Goal: Transaction & Acquisition: Purchase product/service

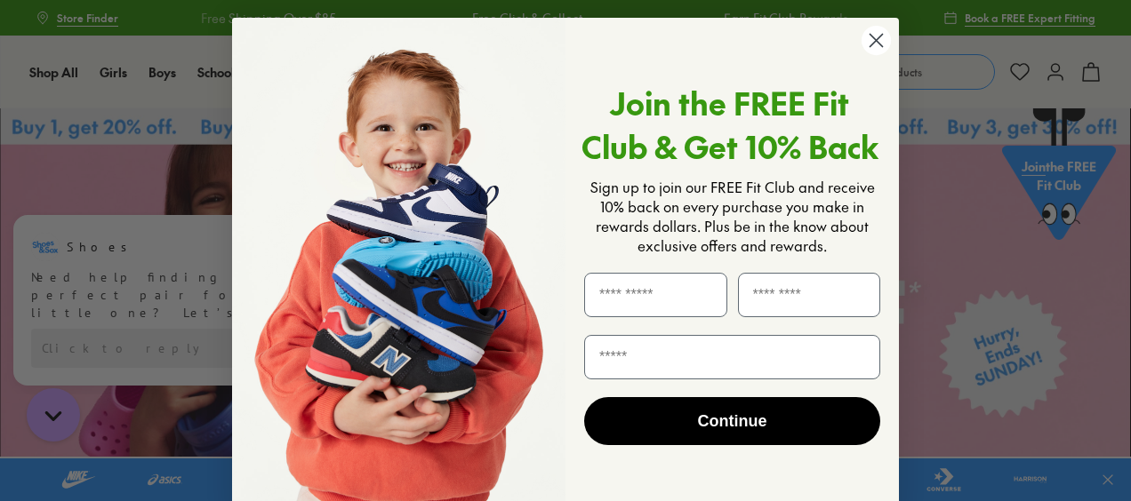
click at [866, 33] on circle "Close dialog" at bounding box center [875, 40] width 29 height 29
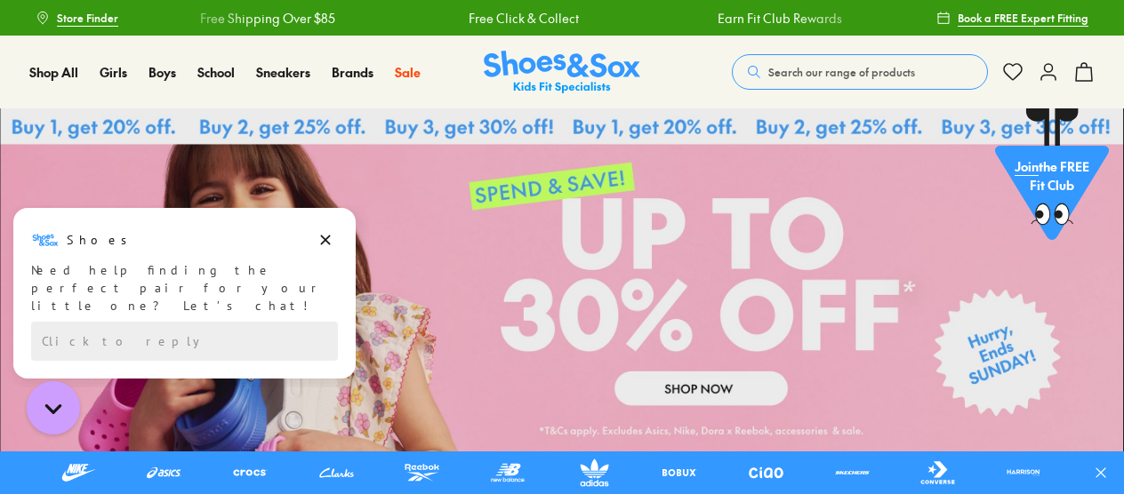
click at [806, 68] on span "Search our range of products" at bounding box center [841, 72] width 147 height 16
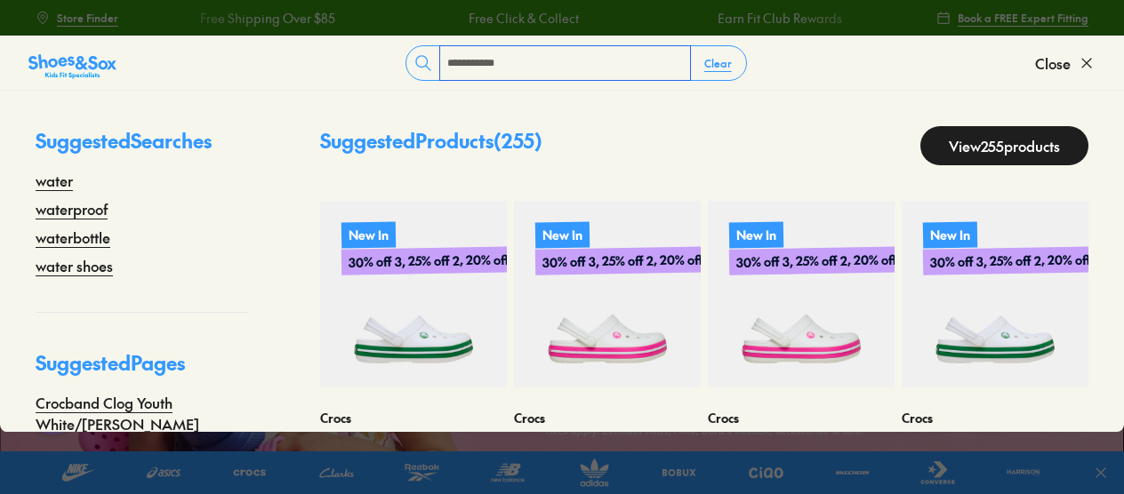
type input "**********"
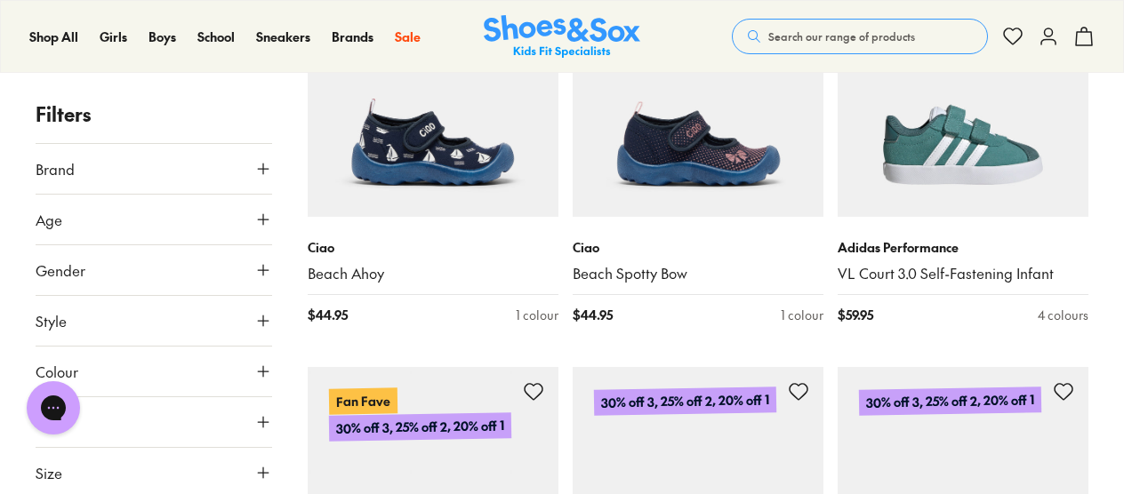
scroll to position [3893, 0]
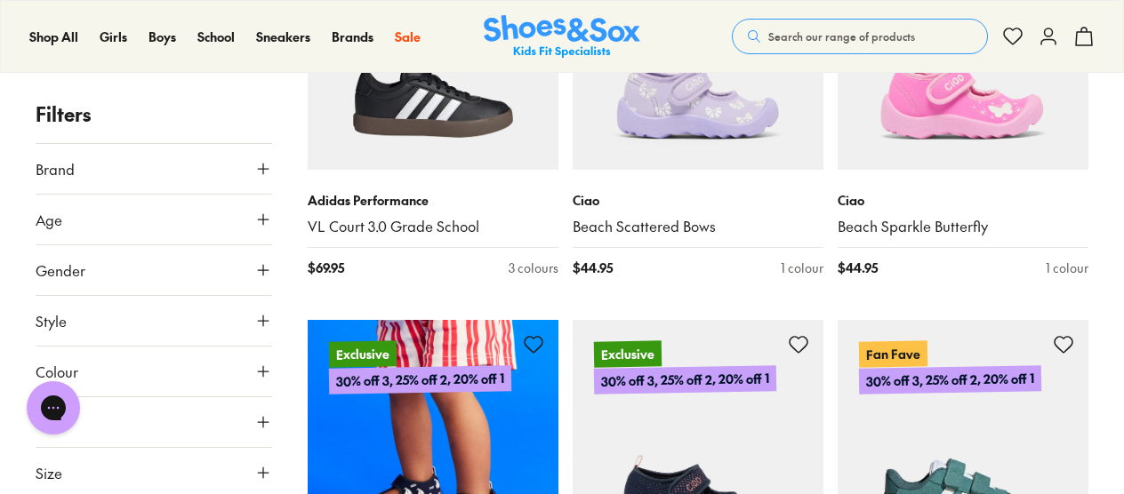
scroll to position [3685, 0]
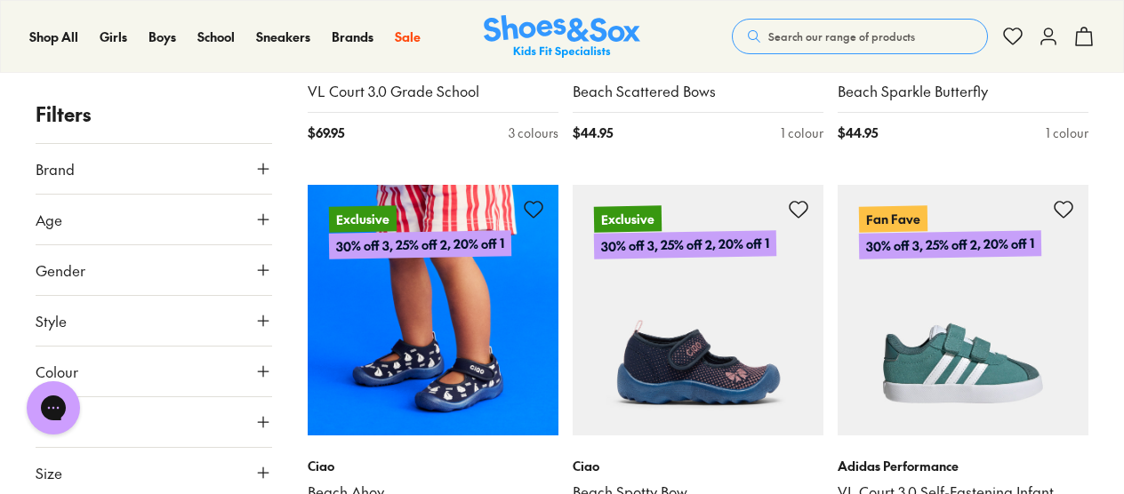
click at [420, 301] on img at bounding box center [433, 310] width 251 height 251
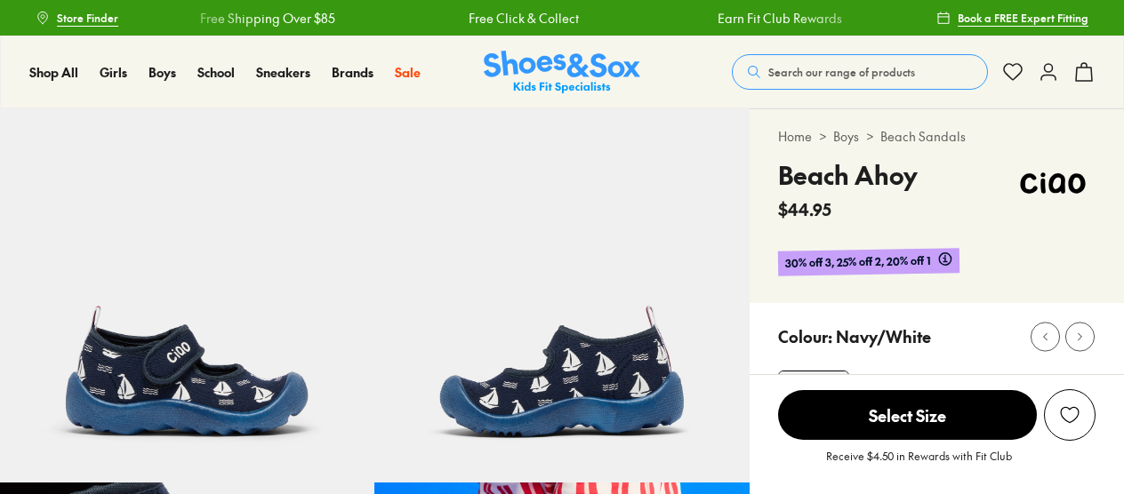
select select "*"
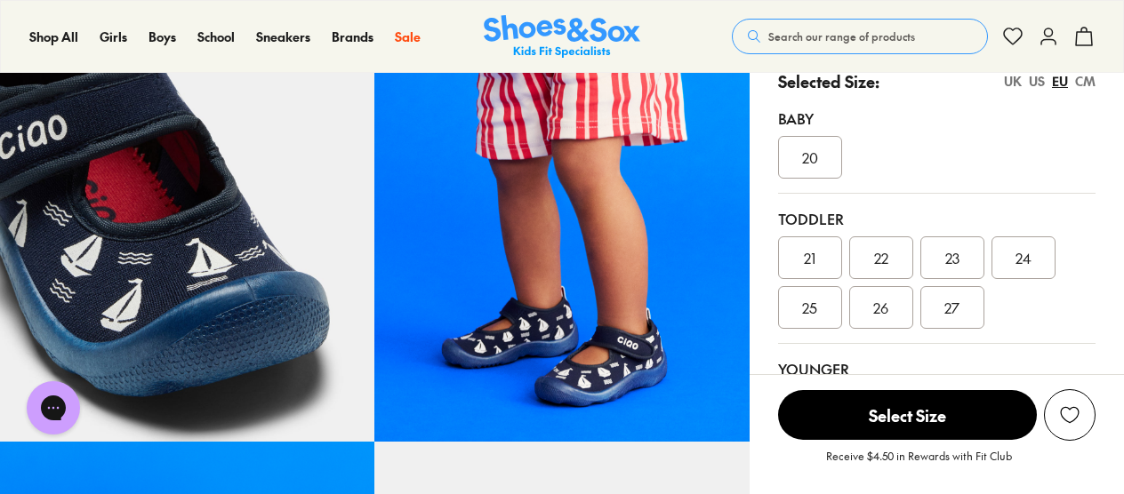
scroll to position [415, 0]
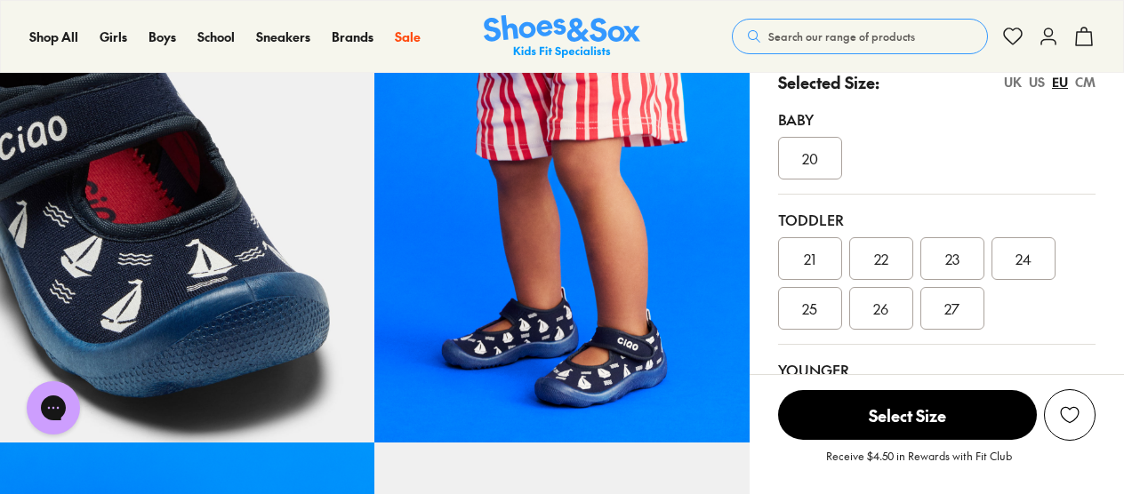
click at [942, 254] on div "23" at bounding box center [952, 258] width 64 height 43
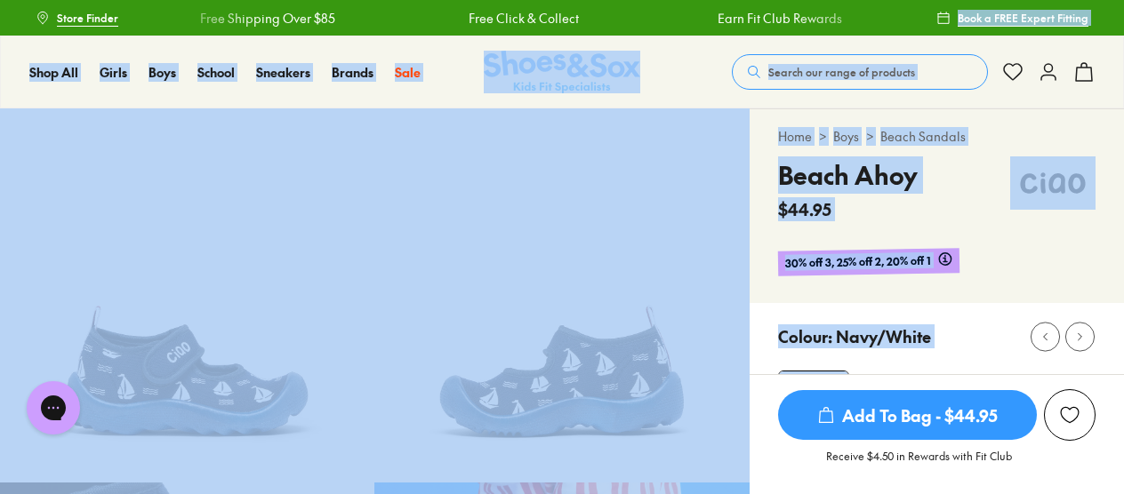
drag, startPoint x: 942, startPoint y: 254, endPoint x: 847, endPoint y: -92, distance: 359.5
click at [668, 75] on div "Shop All Shop All Shop All Up to 30% off New Arrivals Online Only Best Sellers …" at bounding box center [562, 72] width 1124 height 73
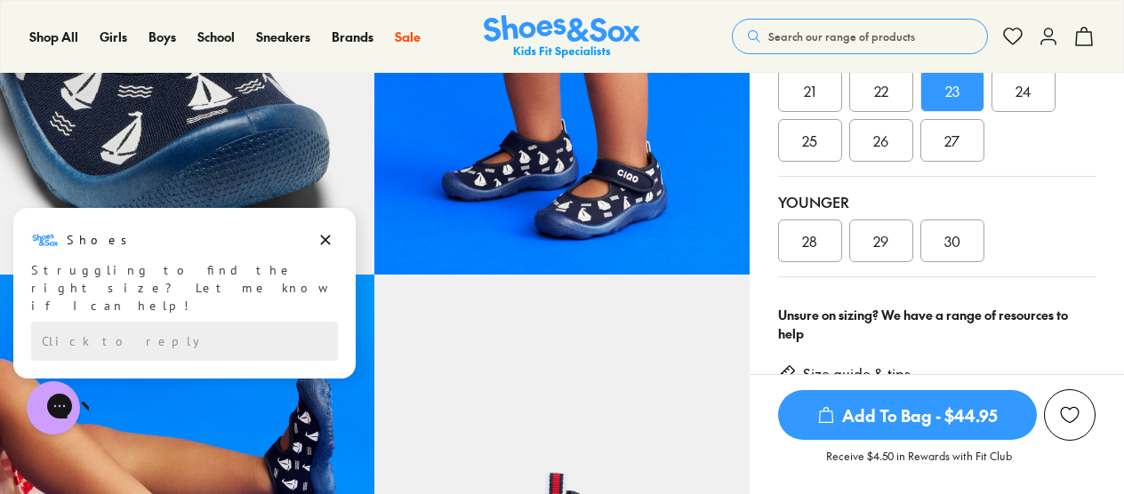
scroll to position [613, 0]
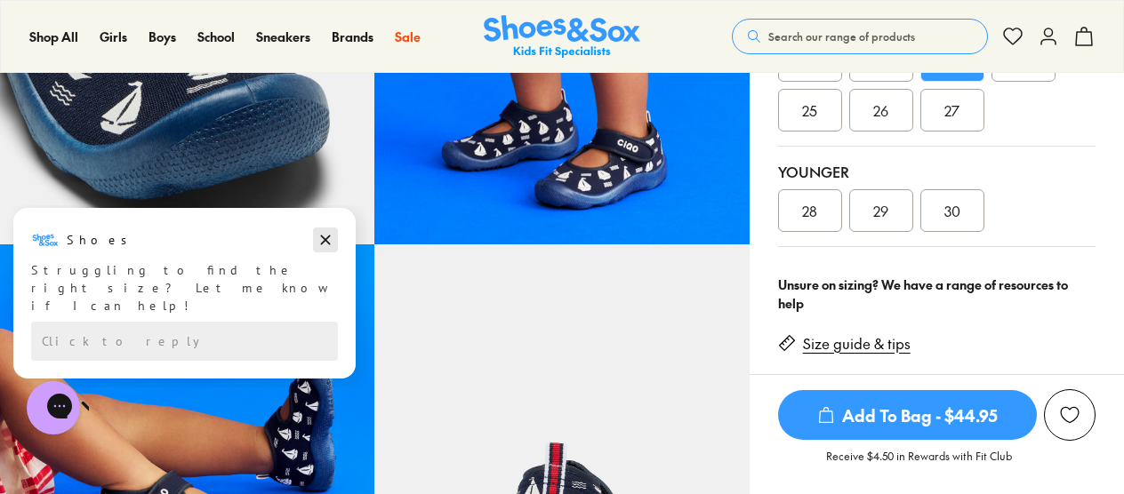
click at [316, 240] on button "Dismiss campaign" at bounding box center [325, 240] width 25 height 25
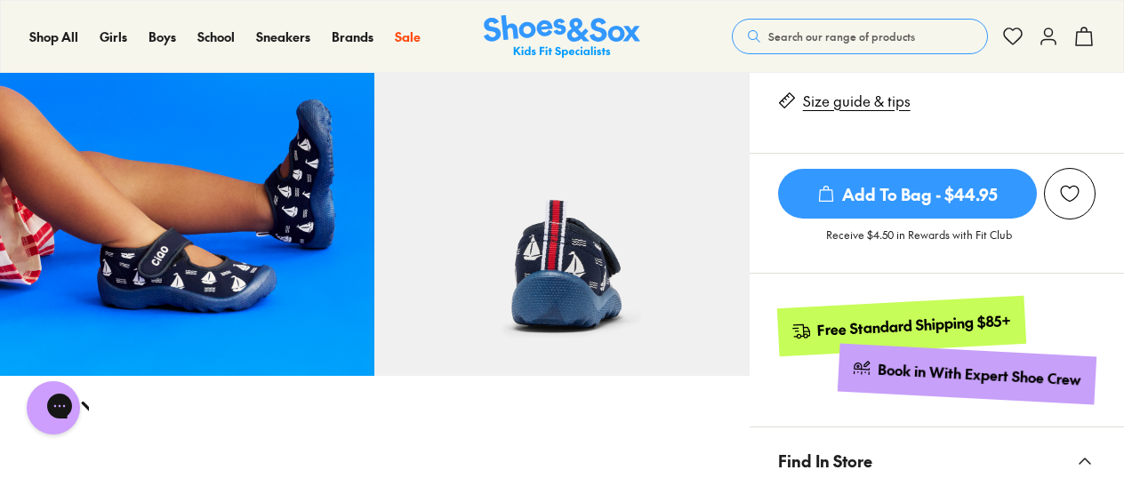
scroll to position [867, 0]
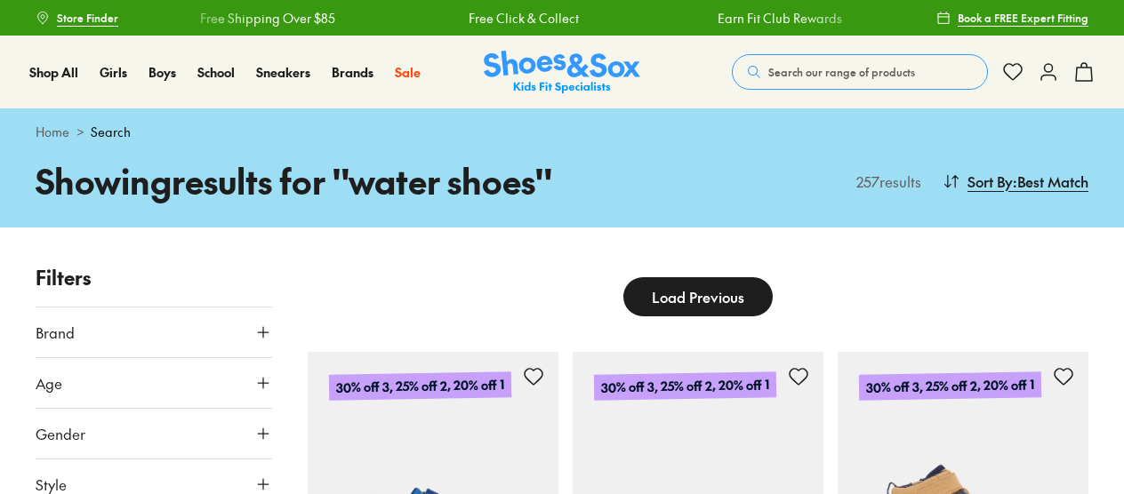
click at [846, 82] on button "Search our range of products" at bounding box center [860, 72] width 256 height 36
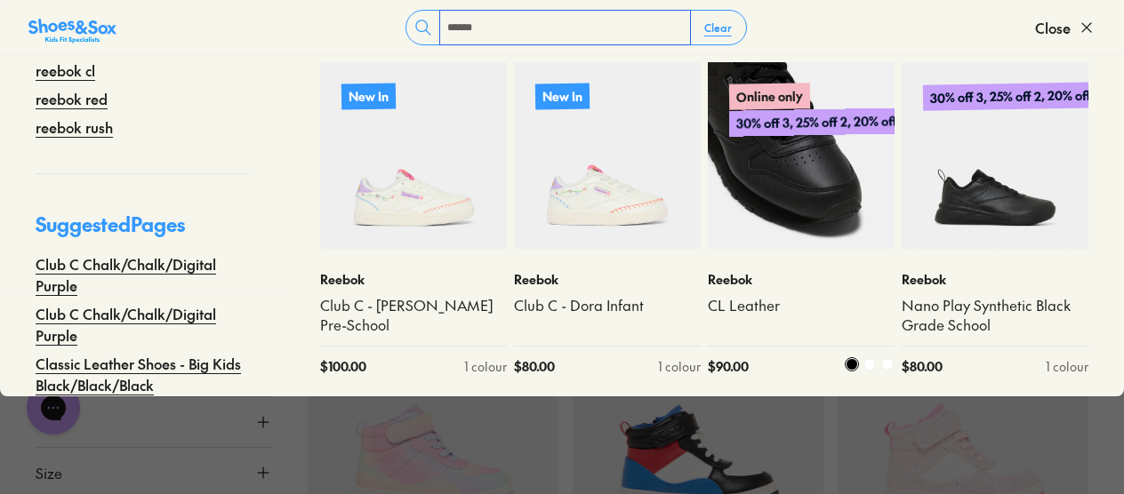
scroll to position [476, 0]
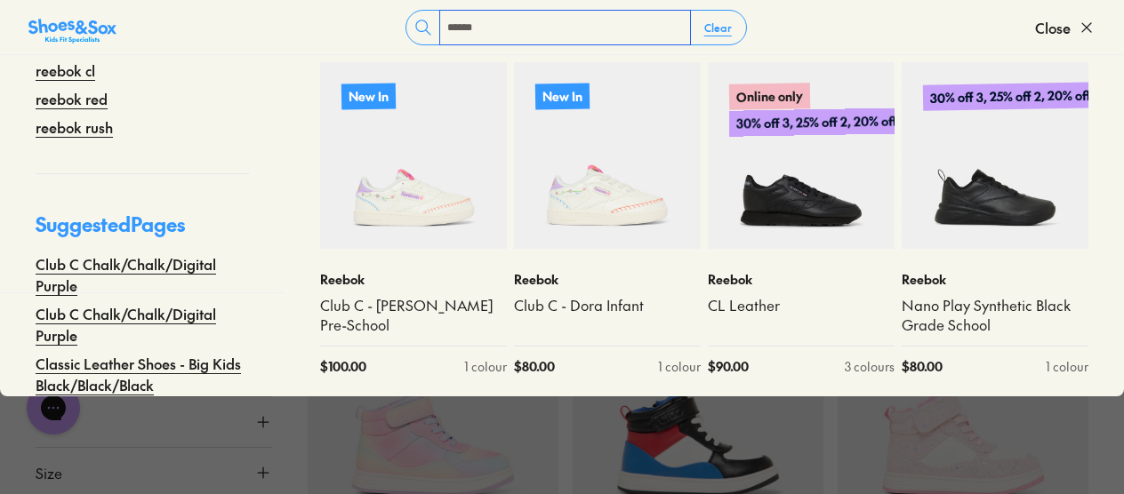
type input "******"
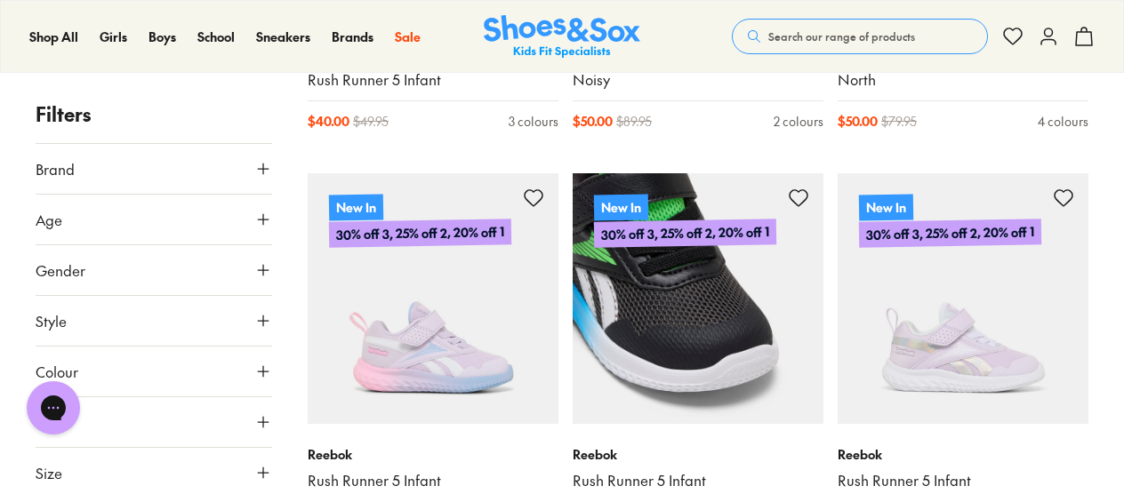
scroll to position [1360, 0]
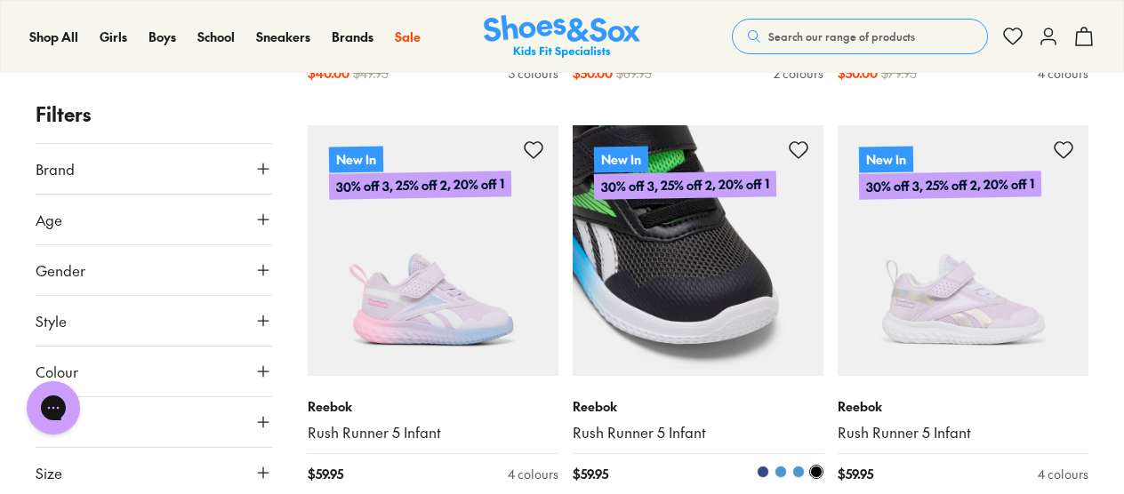
click at [729, 341] on img at bounding box center [697, 250] width 251 height 251
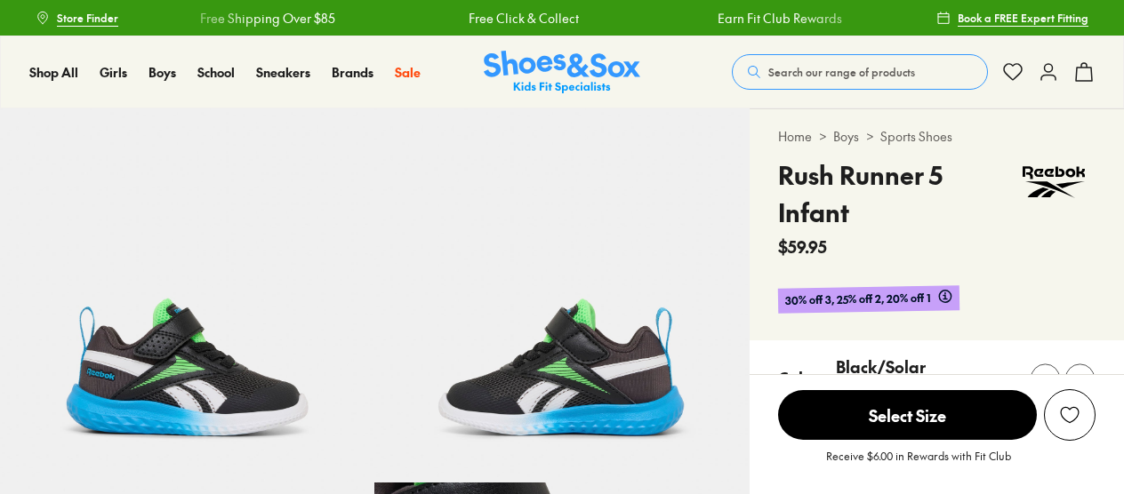
scroll to position [260, 0]
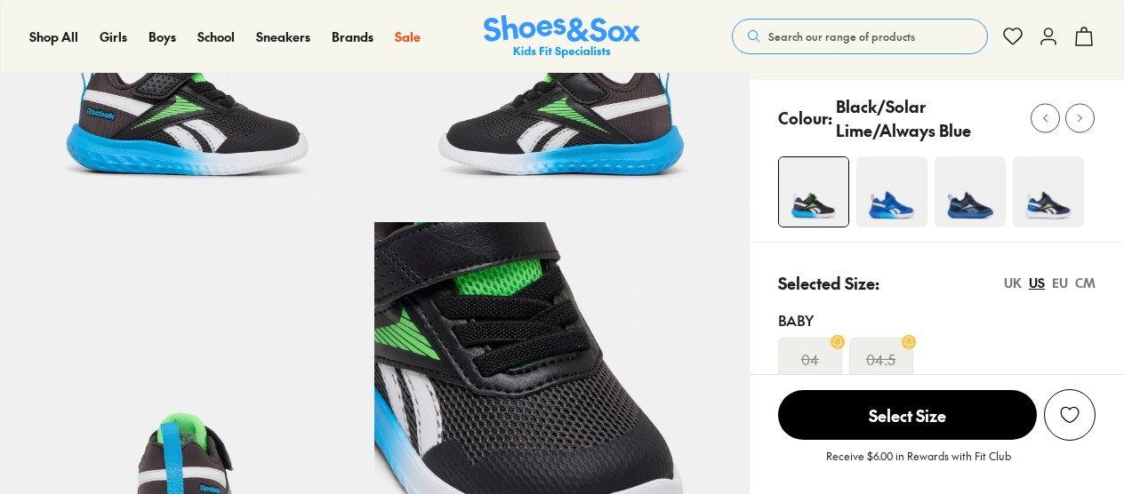
select select "*"
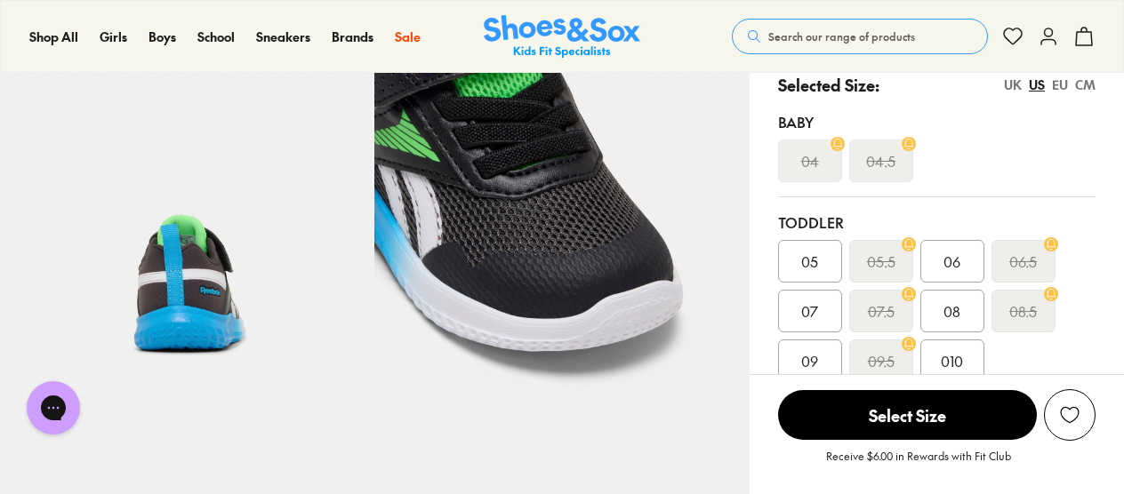
scroll to position [455, 0]
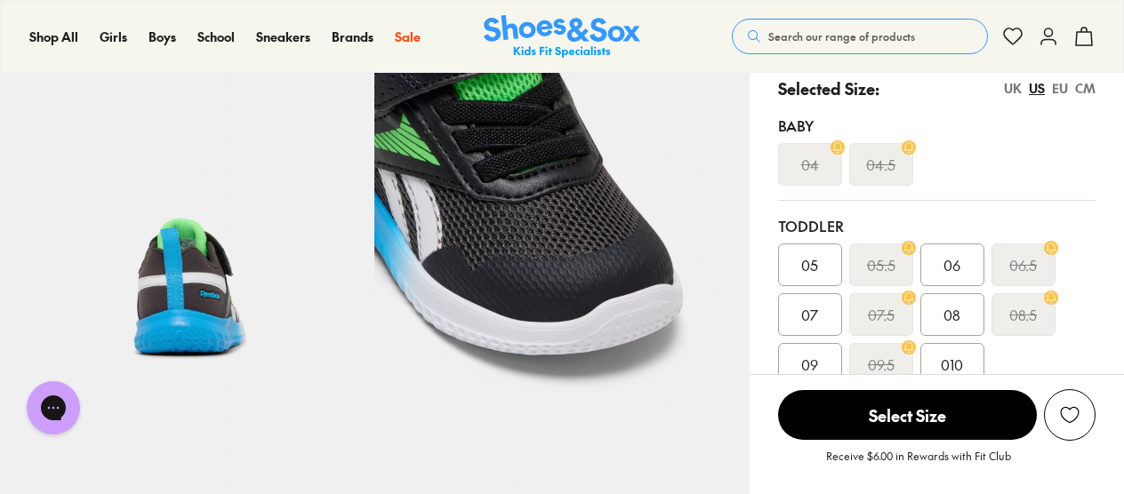
click at [928, 265] on div "06" at bounding box center [952, 265] width 64 height 43
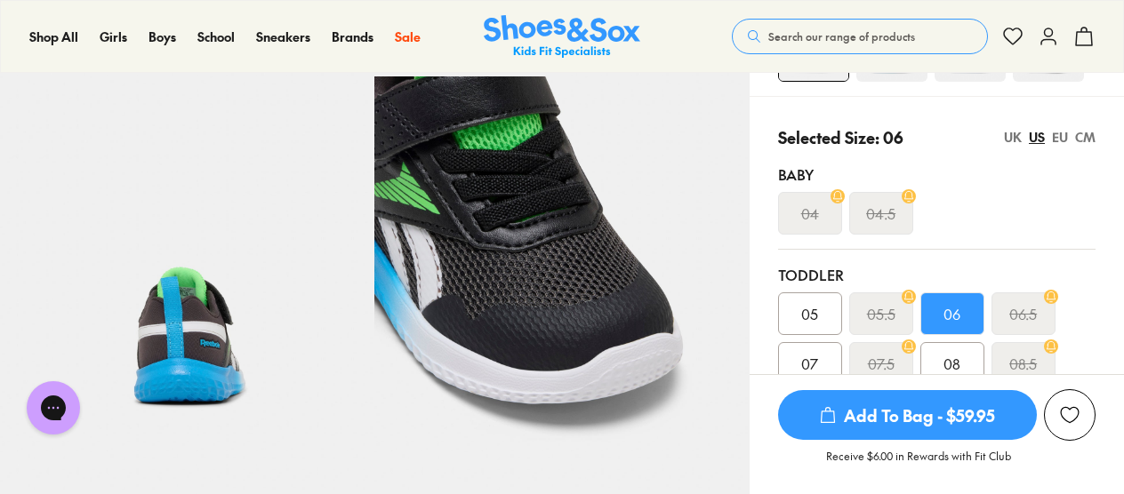
scroll to position [405, 0]
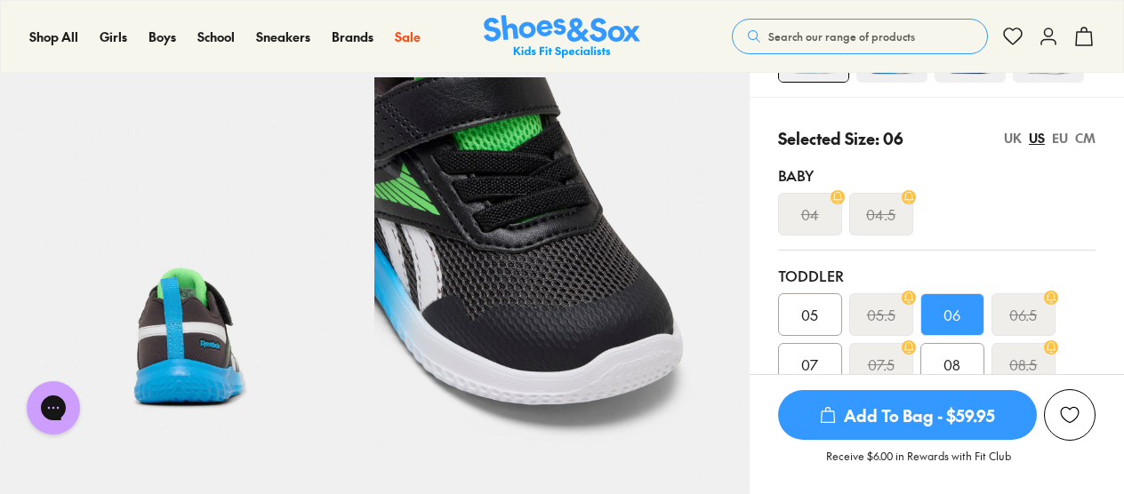
click at [1068, 138] on div "UK US EU CM" at bounding box center [1050, 138] width 92 height 19
click at [1052, 132] on div "EU" at bounding box center [1060, 138] width 16 height 19
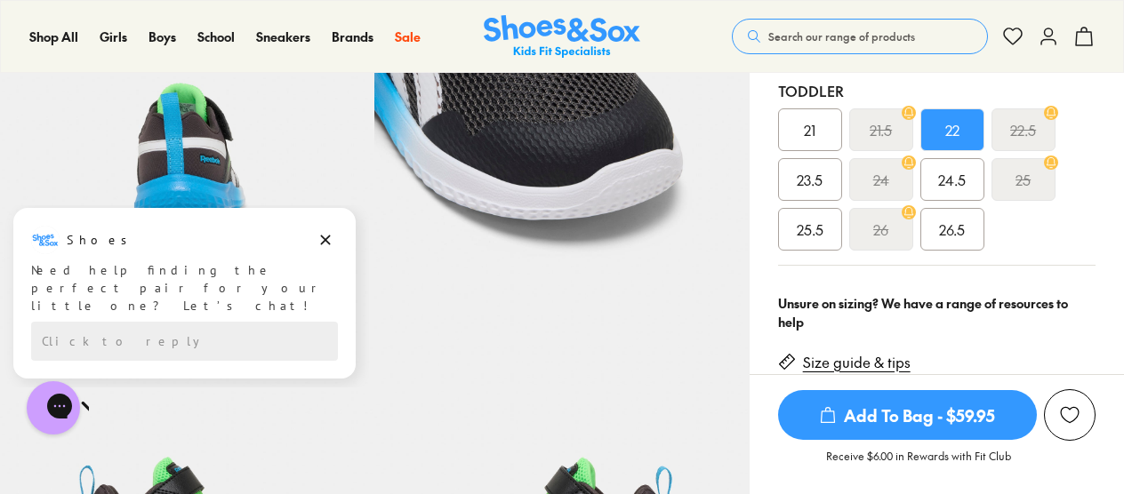
scroll to position [912, 0]
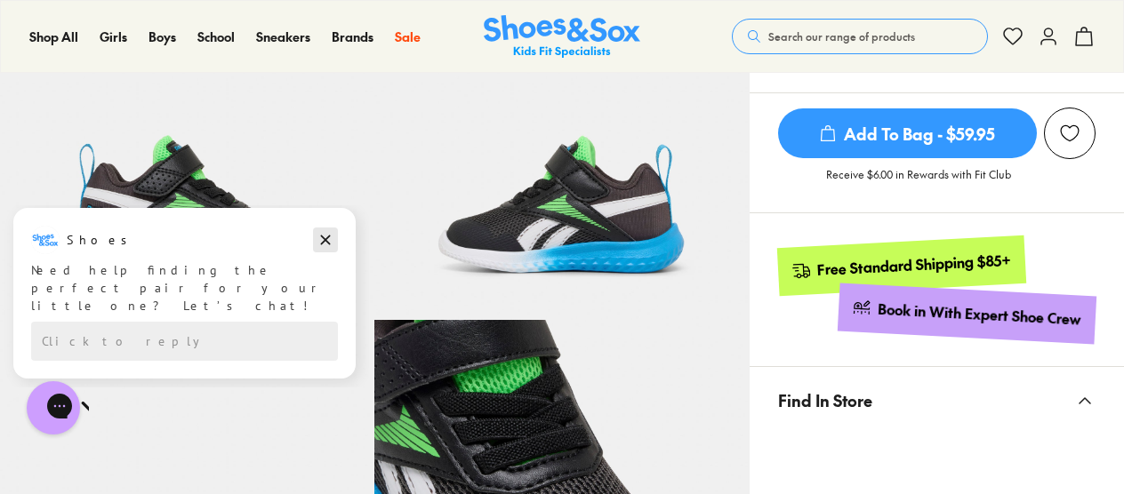
click at [324, 246] on icon "Dismiss campaign" at bounding box center [325, 239] width 18 height 21
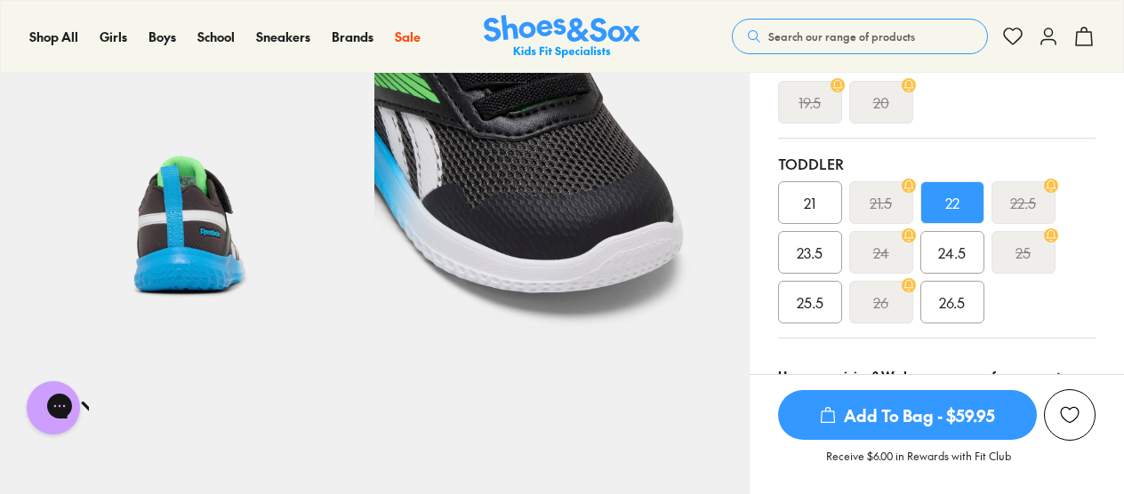
scroll to position [516, 0]
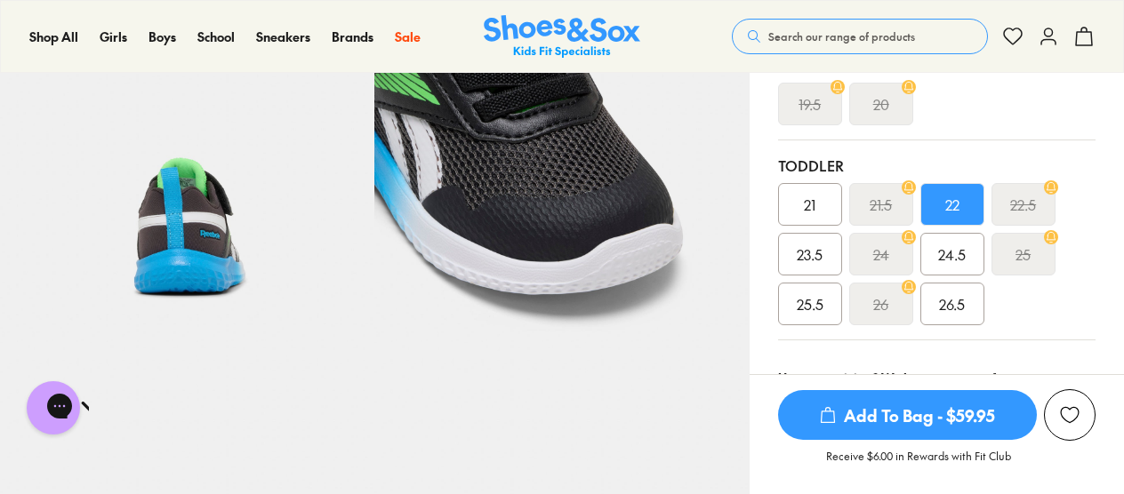
click at [1055, 185] on icon at bounding box center [1050, 186] width 13 height 13
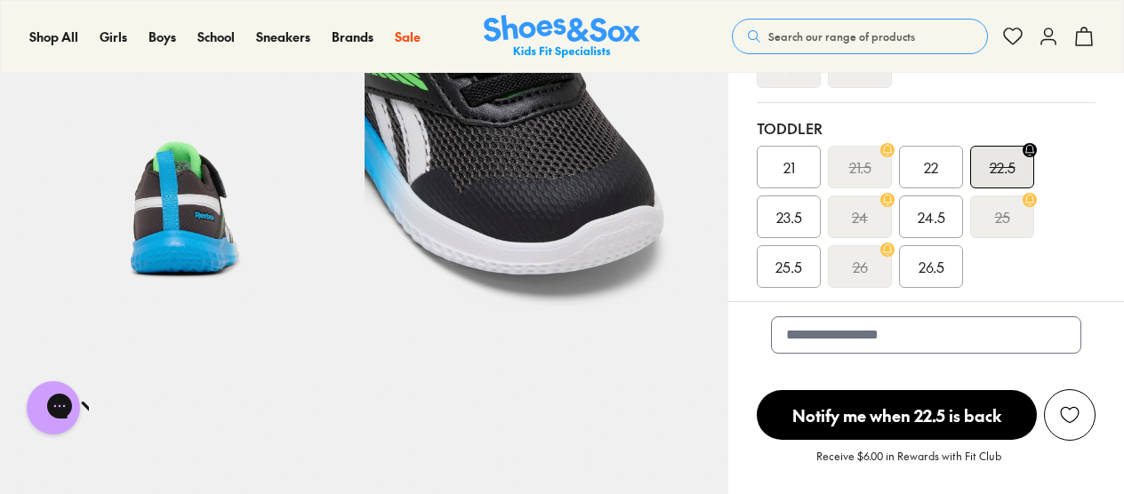
scroll to position [505, 0]
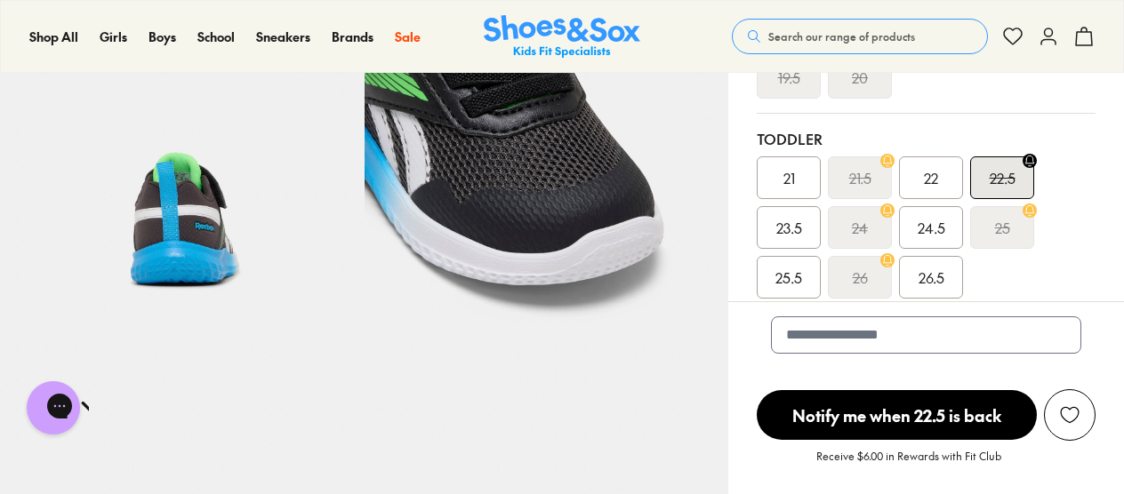
click at [951, 167] on div "22" at bounding box center [931, 177] width 64 height 43
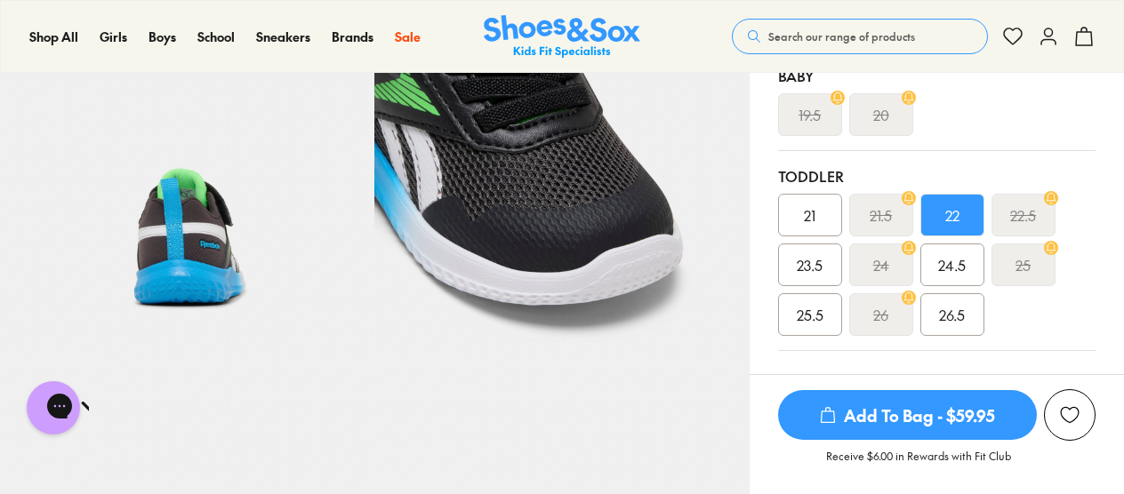
scroll to position [516, 0]
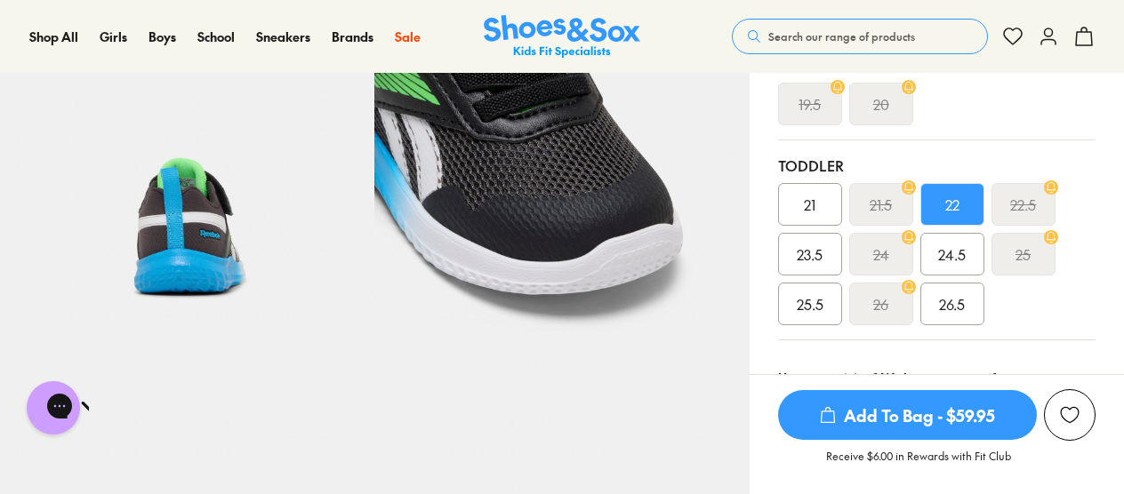
click at [765, 27] on button "Search our range of products" at bounding box center [860, 37] width 256 height 36
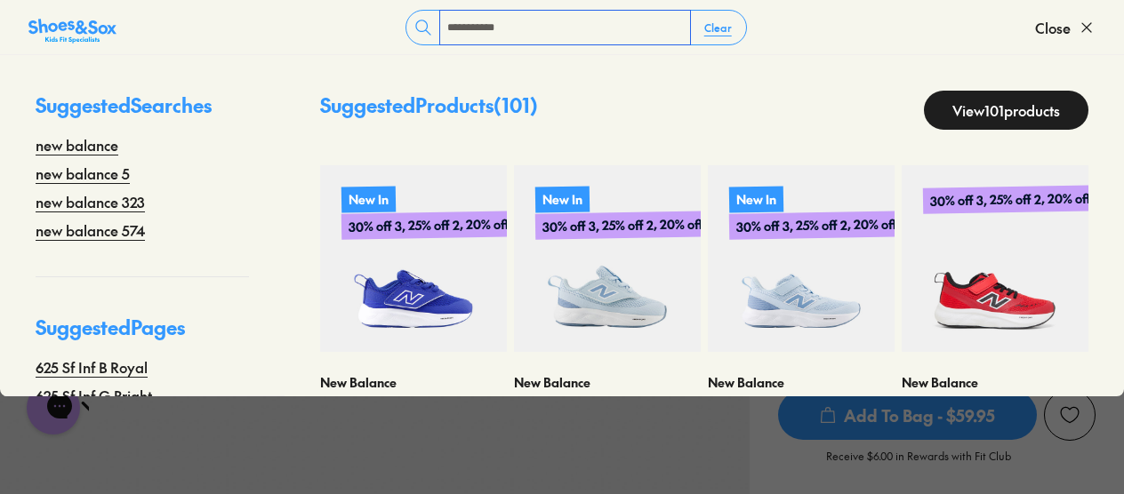
type input "**********"
click at [971, 104] on link "View 101 products" at bounding box center [1006, 110] width 164 height 39
click at [1076, 26] on button "Close" at bounding box center [1065, 27] width 60 height 39
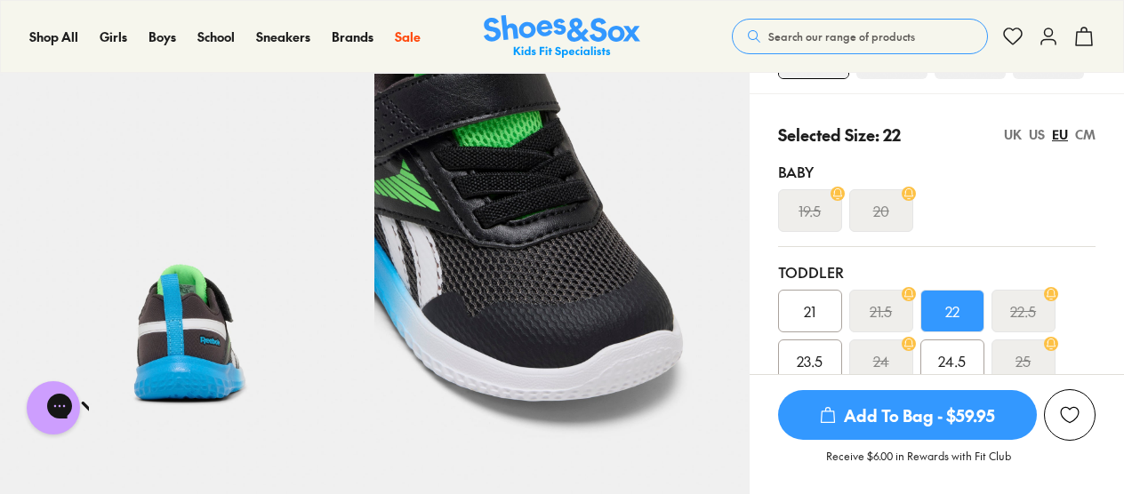
scroll to position [407, 0]
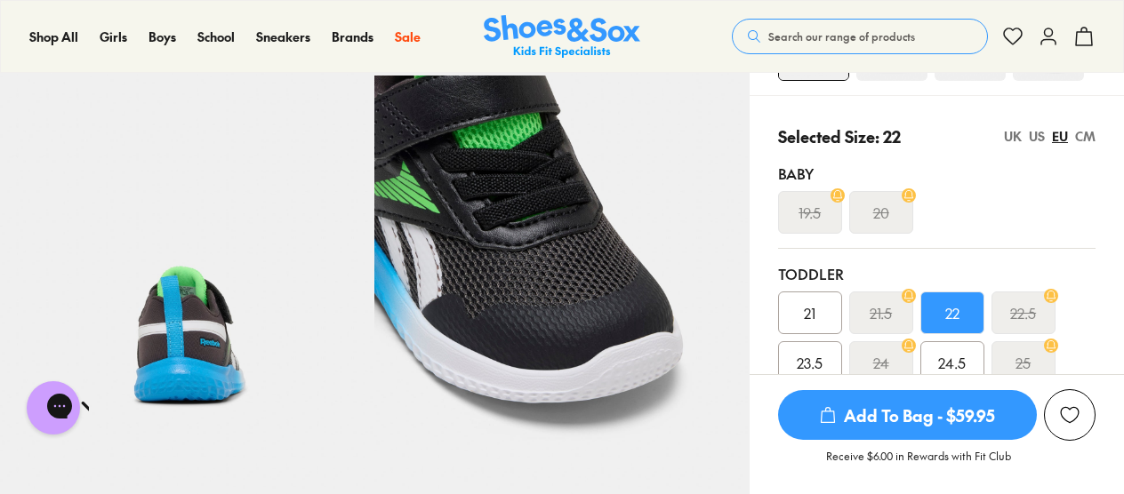
click at [1032, 137] on div "US" at bounding box center [1036, 136] width 16 height 19
click at [1056, 128] on div "EU" at bounding box center [1060, 136] width 16 height 19
click at [1028, 134] on div "UK US EU CM" at bounding box center [1050, 136] width 92 height 19
click at [1040, 133] on div "US" at bounding box center [1036, 136] width 16 height 19
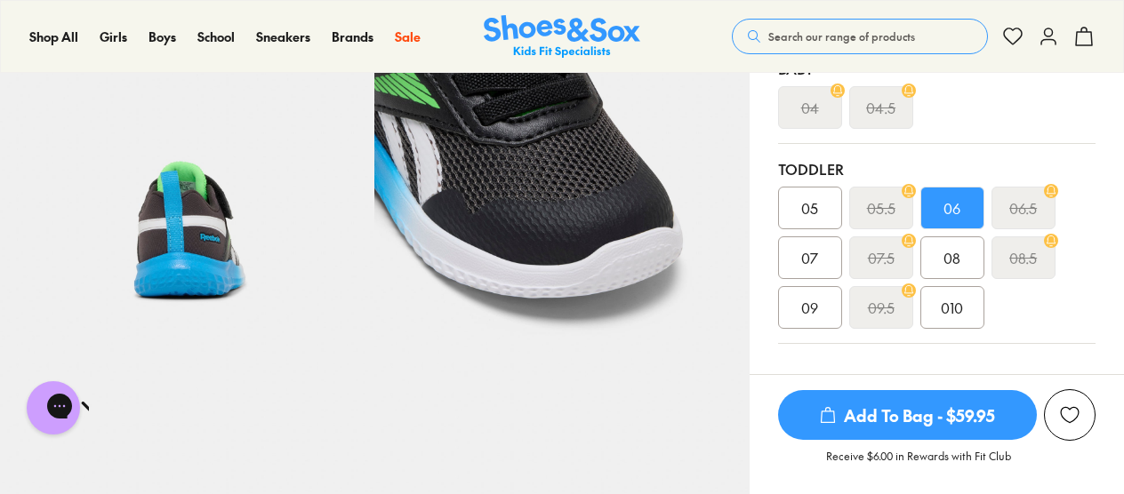
scroll to position [512, 0]
click at [820, 304] on div "09" at bounding box center [810, 307] width 64 height 43
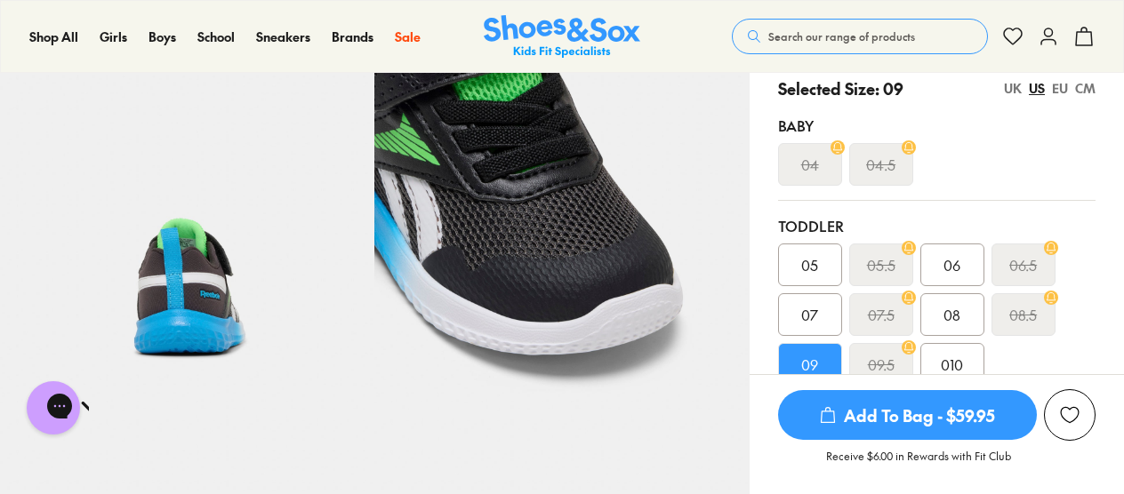
scroll to position [457, 0]
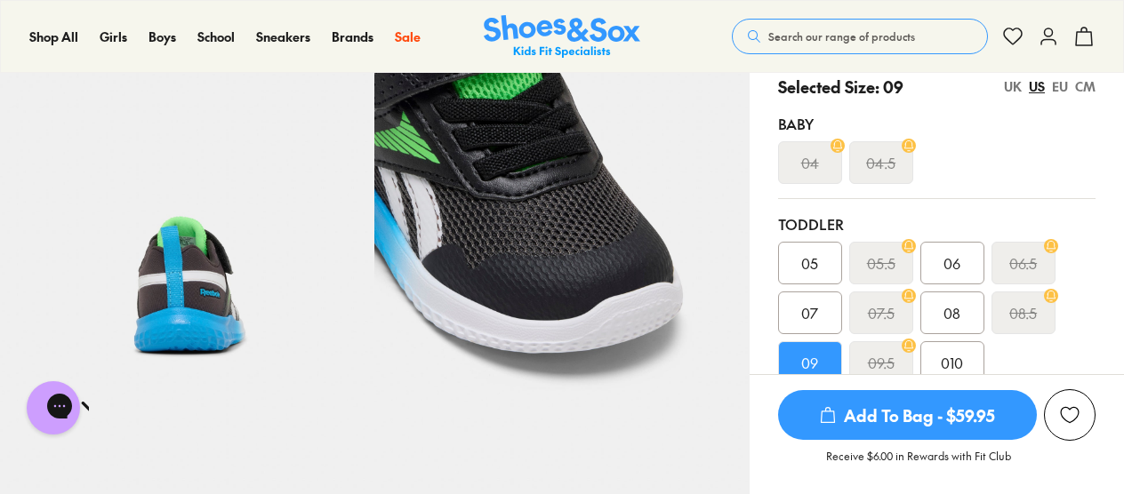
click at [1057, 84] on div "EU" at bounding box center [1060, 86] width 16 height 19
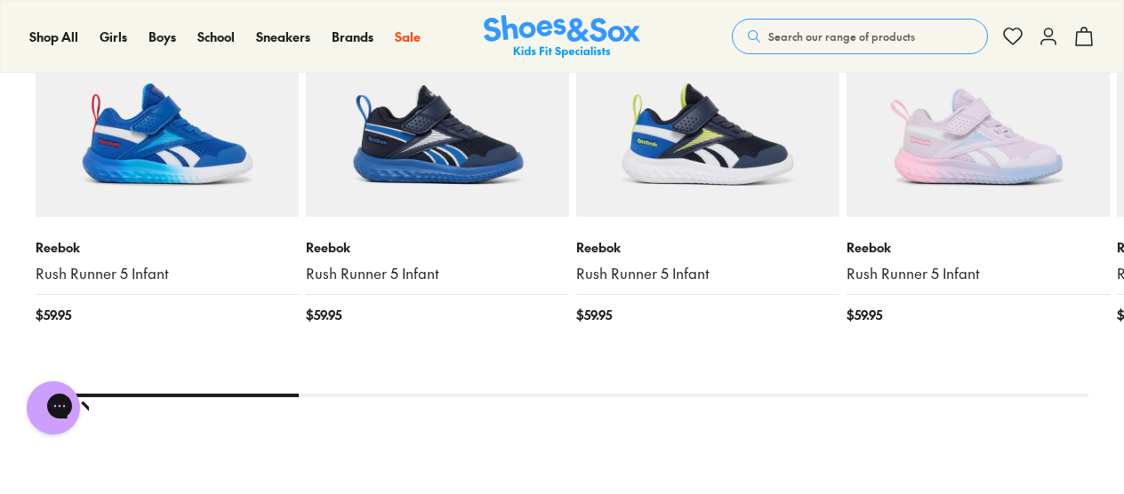
scroll to position [2098, 0]
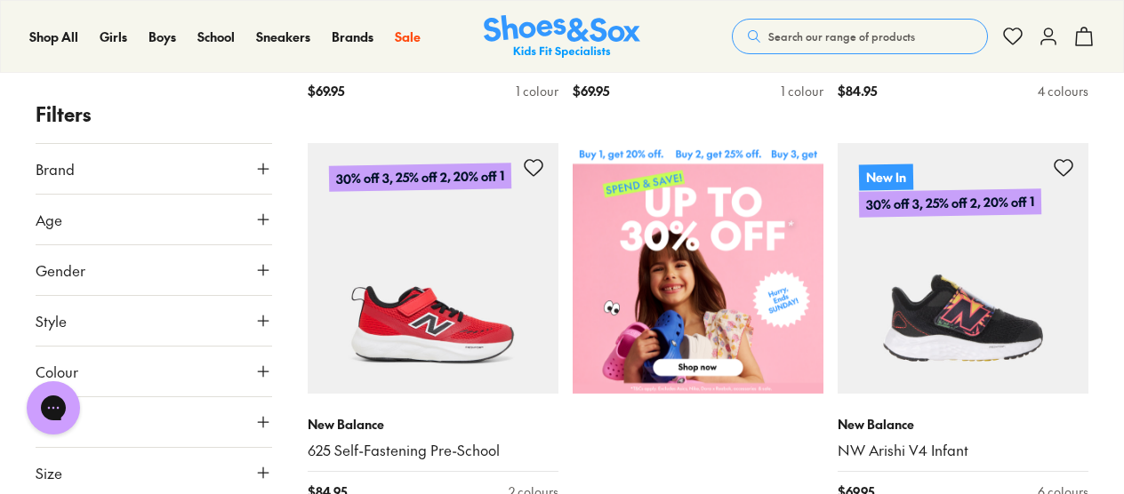
scroll to position [568, 0]
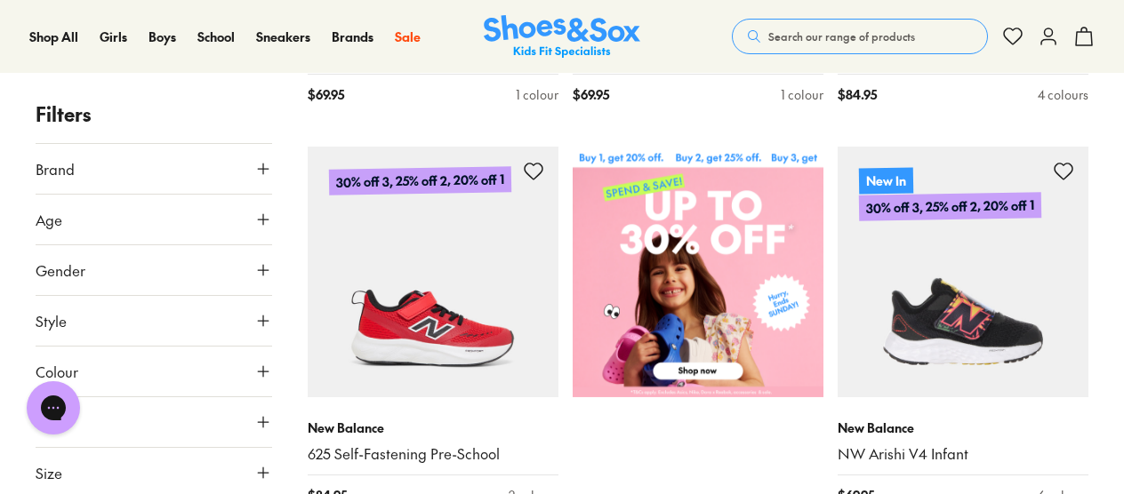
click at [848, 44] on span "Search our range of products" at bounding box center [841, 36] width 147 height 16
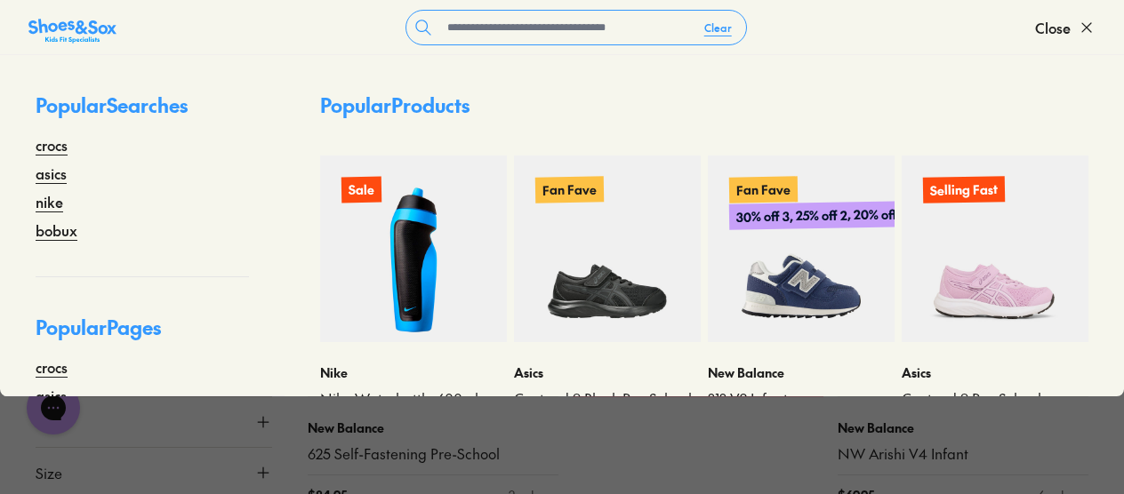
click at [848, 44] on form "Clear" at bounding box center [575, 28] width 918 height 36
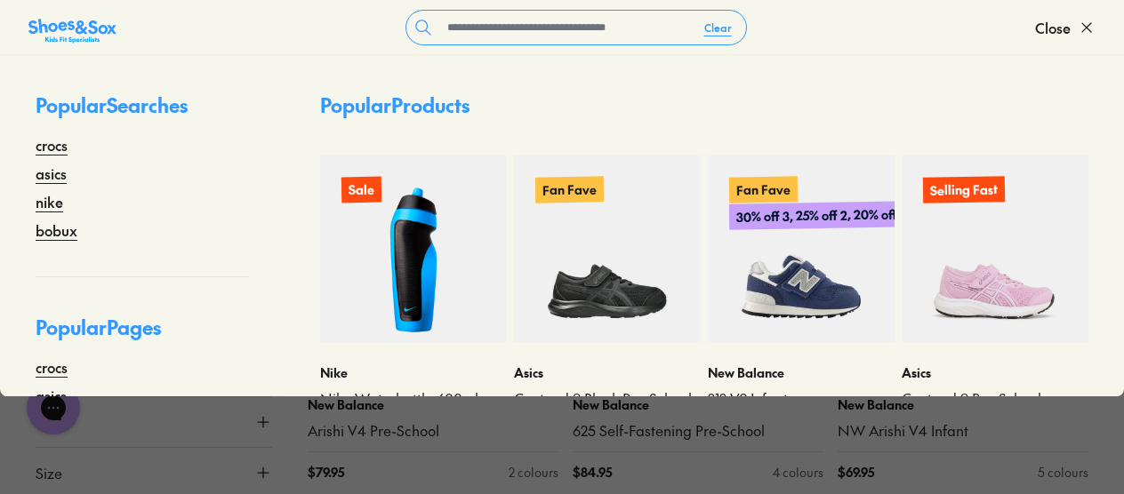
scroll to position [1000, 0]
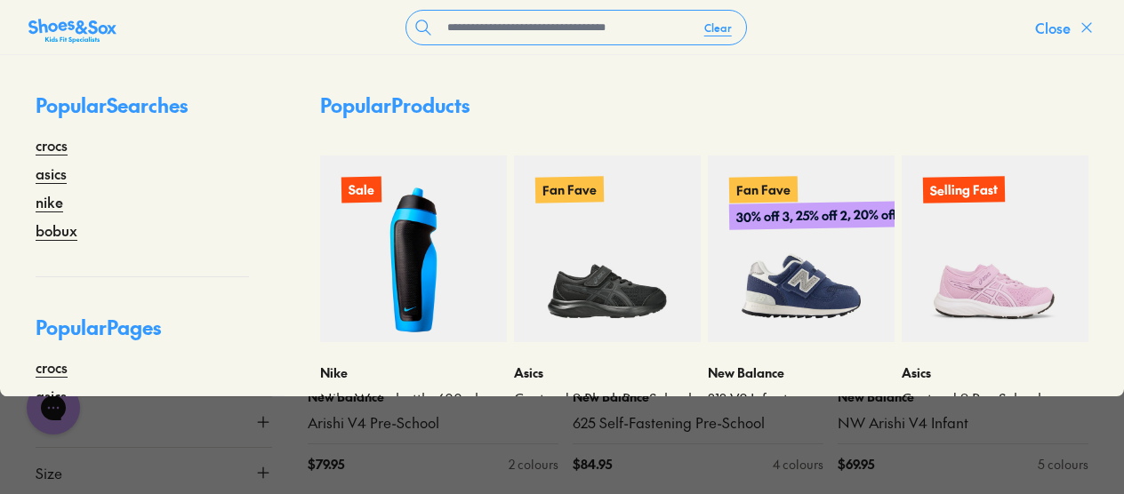
click at [1074, 32] on button "Close" at bounding box center [1065, 27] width 60 height 39
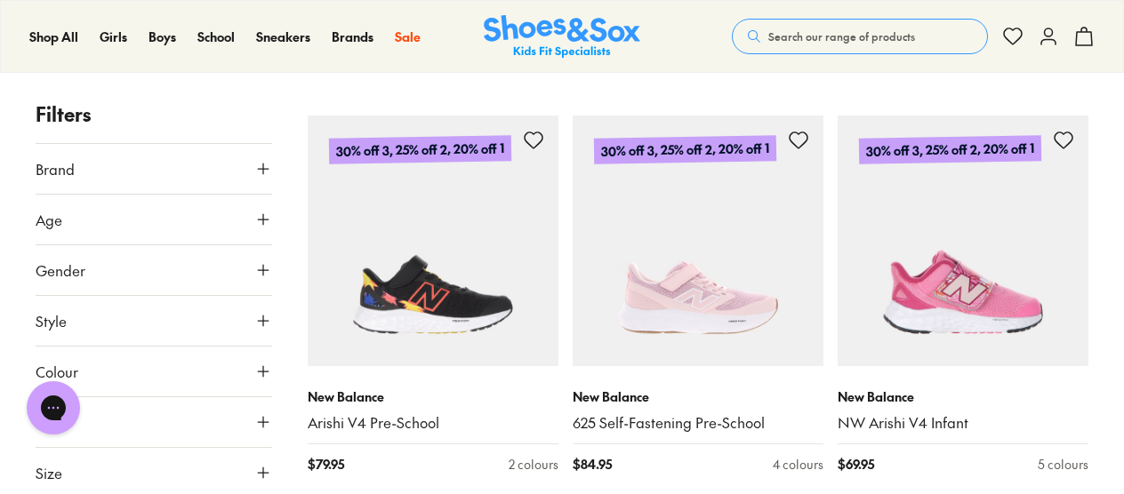
scroll to position [1068, 0]
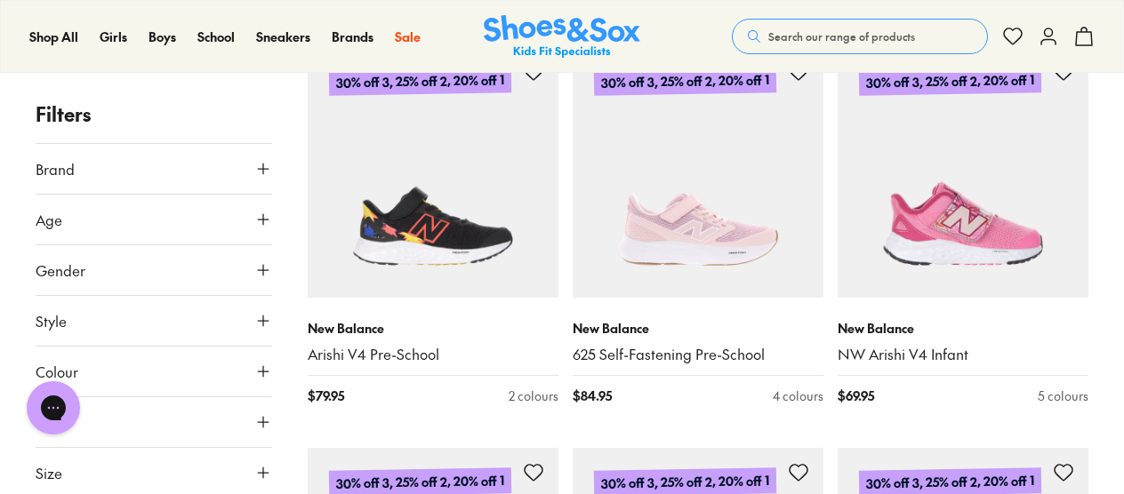
click at [153, 359] on button "Colour" at bounding box center [154, 372] width 236 height 50
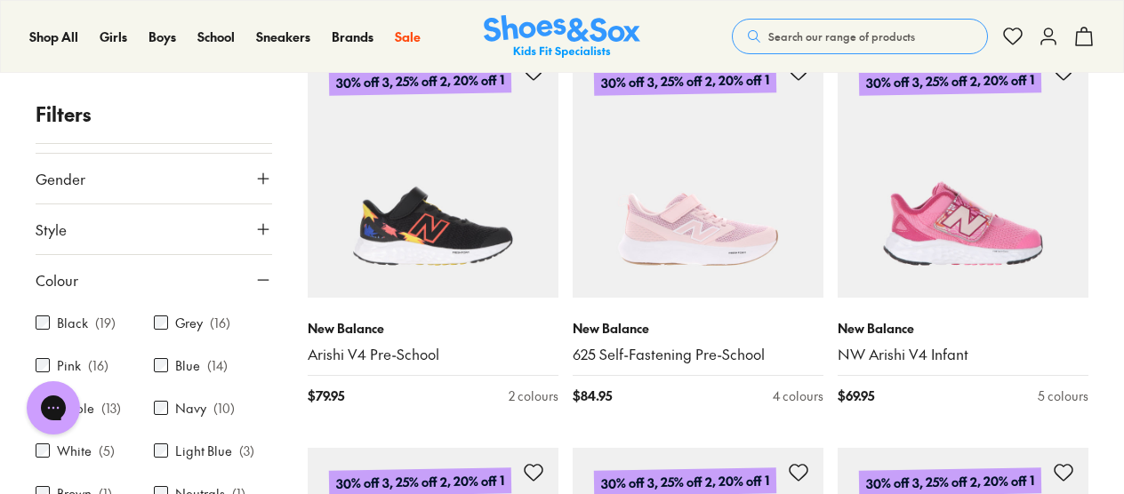
scroll to position [94, 0]
drag, startPoint x: 153, startPoint y: 359, endPoint x: 87, endPoint y: 324, distance: 74.8
click at [87, 324] on div "Black ( 19 )" at bounding box center [95, 319] width 118 height 21
click at [37, 325] on div "Black ( 19 )" at bounding box center [95, 319] width 118 height 21
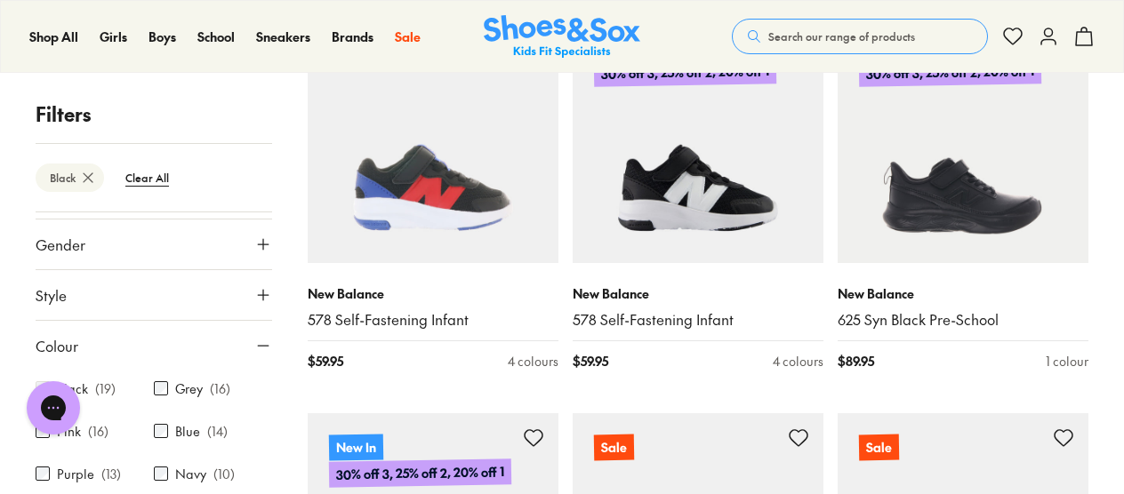
scroll to position [1104, 0]
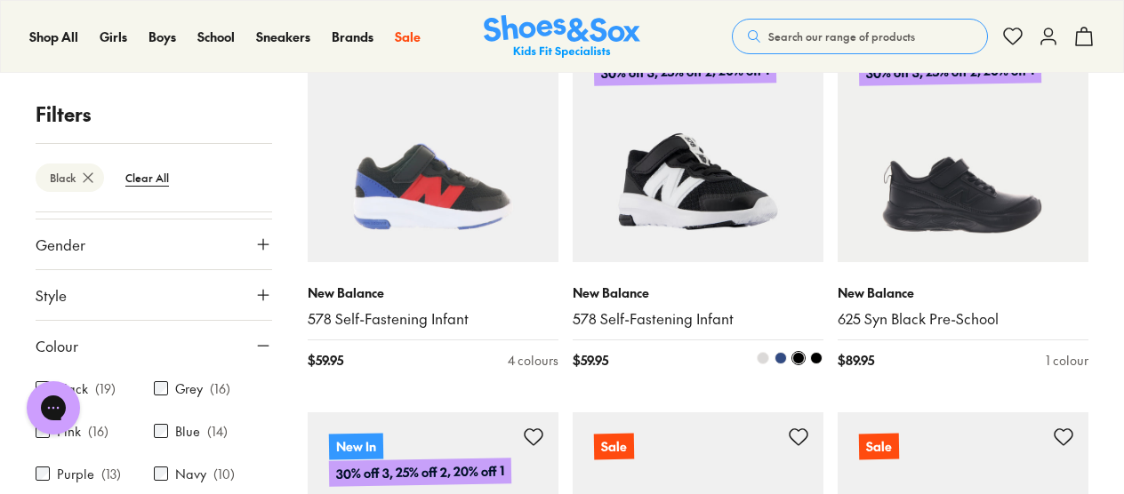
click at [740, 235] on img at bounding box center [697, 137] width 251 height 251
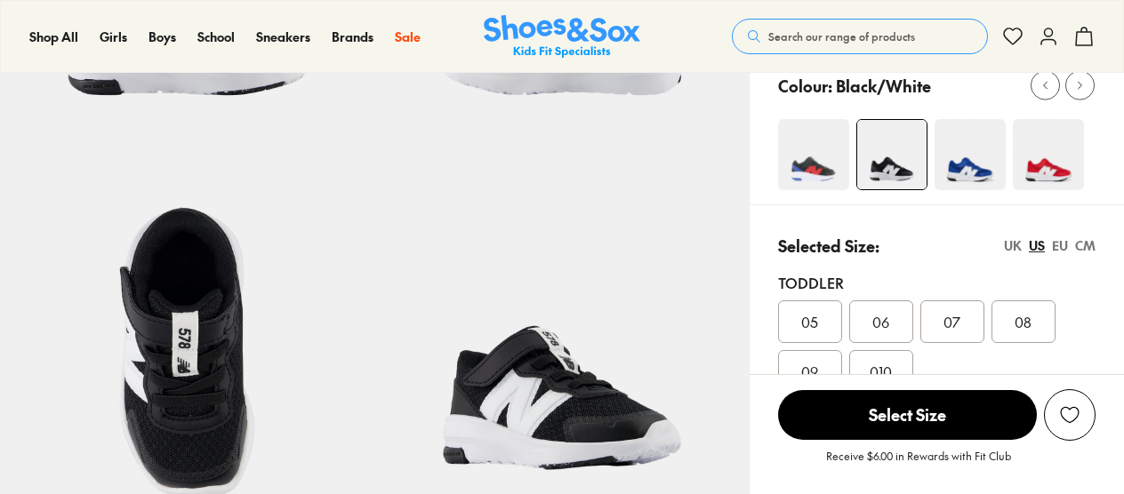
select select "*"
click at [1055, 250] on div "EU" at bounding box center [1060, 245] width 16 height 19
click at [900, 326] on div "22.5" at bounding box center [881, 321] width 64 height 43
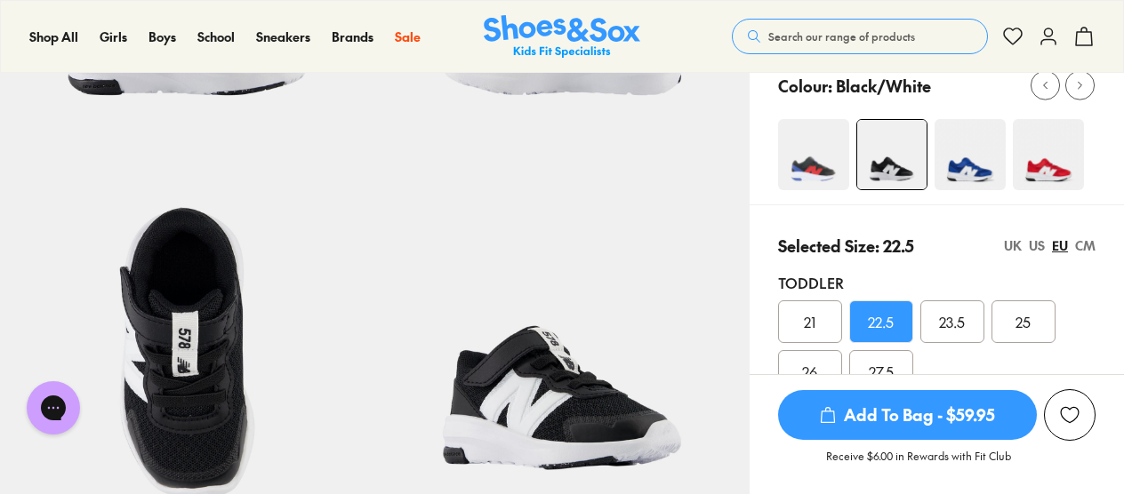
click at [1002, 244] on div "Selected Size: 22.5 UK [GEOGRAPHIC_DATA] [GEOGRAPHIC_DATA] CM" at bounding box center [936, 246] width 317 height 24
click at [1031, 244] on div "US" at bounding box center [1036, 245] width 16 height 19
click at [1055, 249] on div "EU" at bounding box center [1060, 245] width 16 height 19
